Goal: Book appointment/travel/reservation

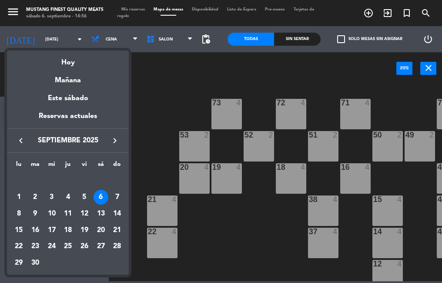
click at [116, 140] on icon "keyboard_arrow_right" at bounding box center [115, 140] width 10 height 10
click at [250, 225] on div at bounding box center [221, 141] width 442 height 283
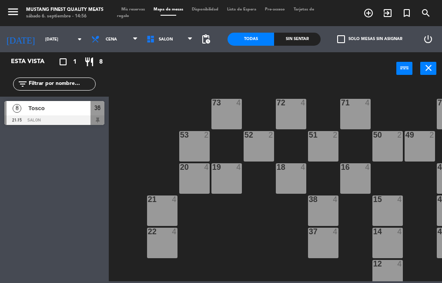
click at [247, 224] on div "73 4 72 4 71 4 69 8 70 4 80 8 50 2 53 2 52 2 51 2 49 2 68 6 81 8 18 4 16 4 19 4…" at bounding box center [277, 182] width 329 height 198
click at [109, 40] on span "Cena" at bounding box center [114, 39] width 55 height 19
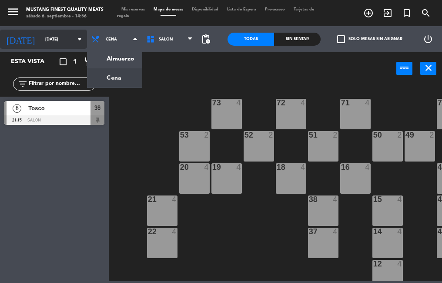
click at [52, 33] on input "[DATE]" at bounding box center [69, 39] width 57 height 13
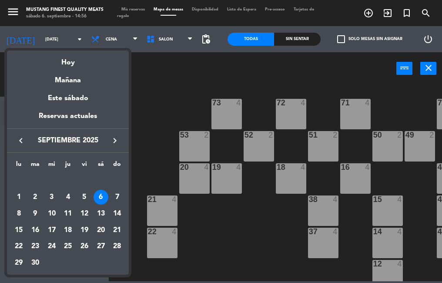
click at [111, 140] on icon "keyboard_arrow_right" at bounding box center [115, 140] width 10 height 10
click at [206, 247] on div at bounding box center [221, 141] width 442 height 283
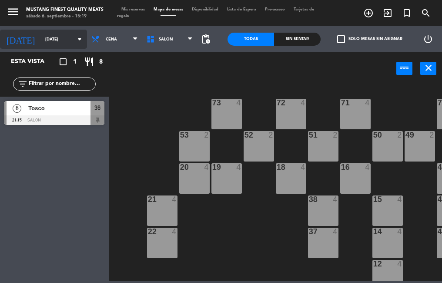
click at [41, 40] on input "[DATE]" at bounding box center [69, 39] width 57 height 13
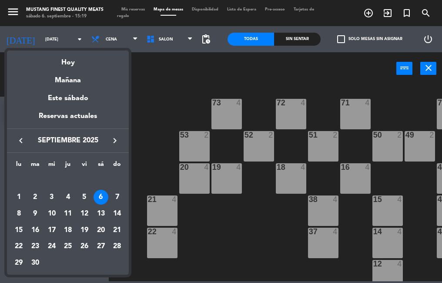
click at [107, 40] on div at bounding box center [221, 141] width 442 height 283
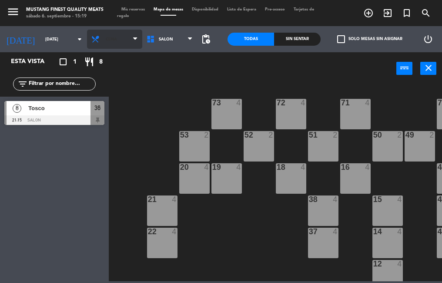
click at [117, 43] on span "Cena" at bounding box center [114, 39] width 55 height 19
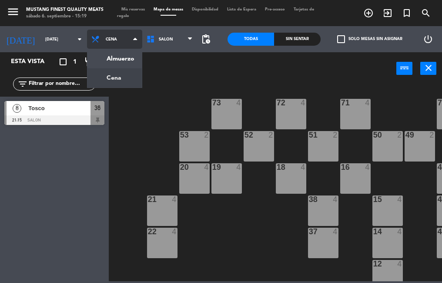
click at [128, 58] on ng-component "menu Mustang Finest Quality Meats [DATE] 6. septiembre - 15:19 Mis reservas Map…" at bounding box center [221, 140] width 442 height 281
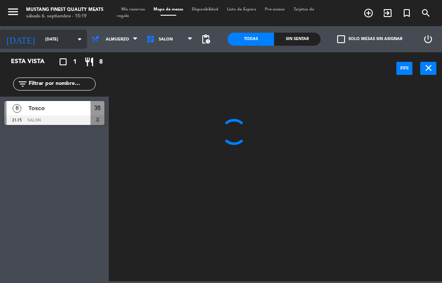
click at [51, 37] on input "[DATE]" at bounding box center [69, 39] width 57 height 13
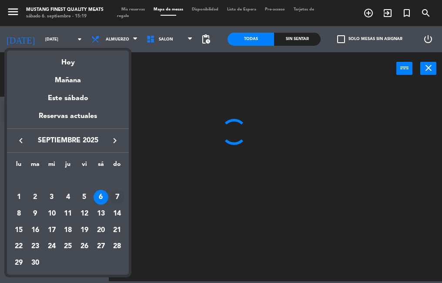
click at [116, 200] on div "7" at bounding box center [117, 197] width 15 height 15
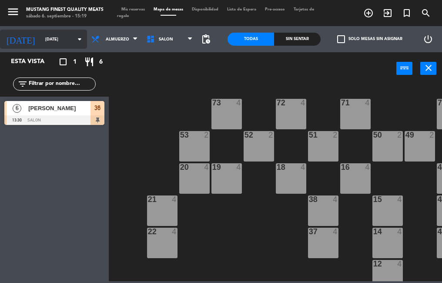
click at [45, 39] on input "[DATE]" at bounding box center [69, 39] width 57 height 13
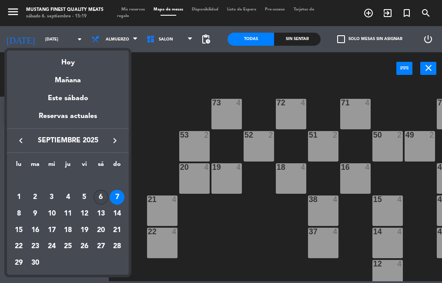
click at [101, 197] on div "6" at bounding box center [101, 197] width 15 height 15
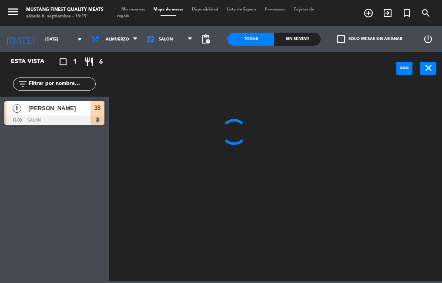
type input "[DATE]"
click at [118, 45] on span "Almuerzo" at bounding box center [114, 39] width 55 height 19
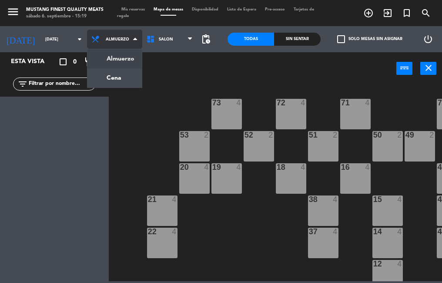
click at [123, 80] on ng-component "menu Mustang Finest Quality Meats [DATE] 6. septiembre - 15:19 Mis reservas Map…" at bounding box center [221, 140] width 442 height 281
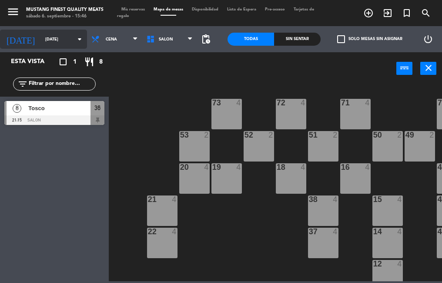
click at [41, 37] on input "[DATE]" at bounding box center [69, 39] width 57 height 13
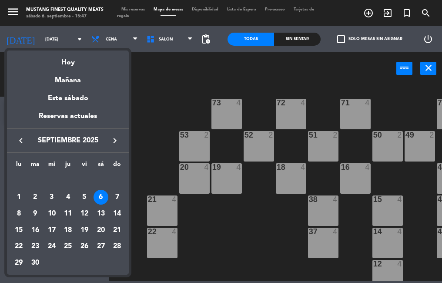
click at [216, 239] on div at bounding box center [221, 141] width 442 height 283
